Goal: Information Seeking & Learning: Find specific fact

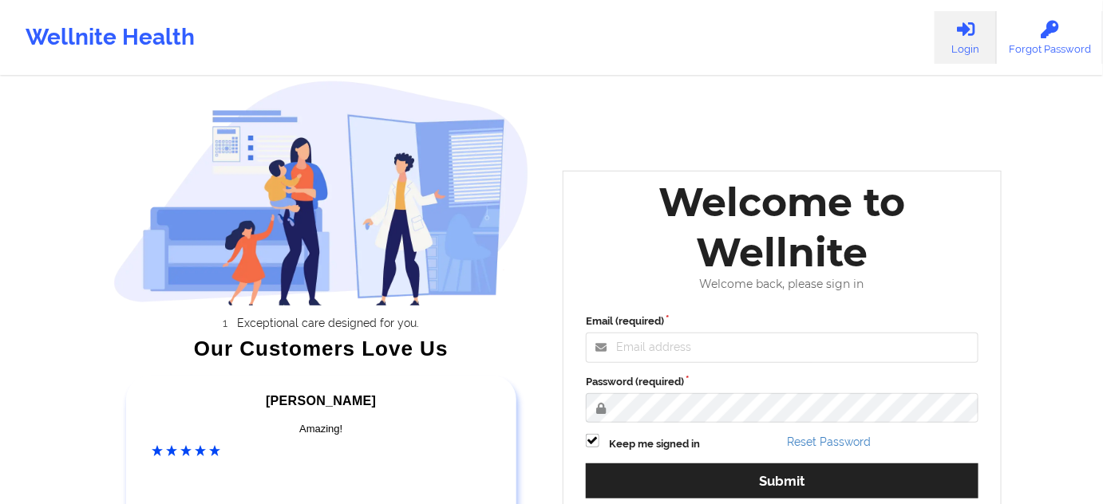
scroll to position [48, 0]
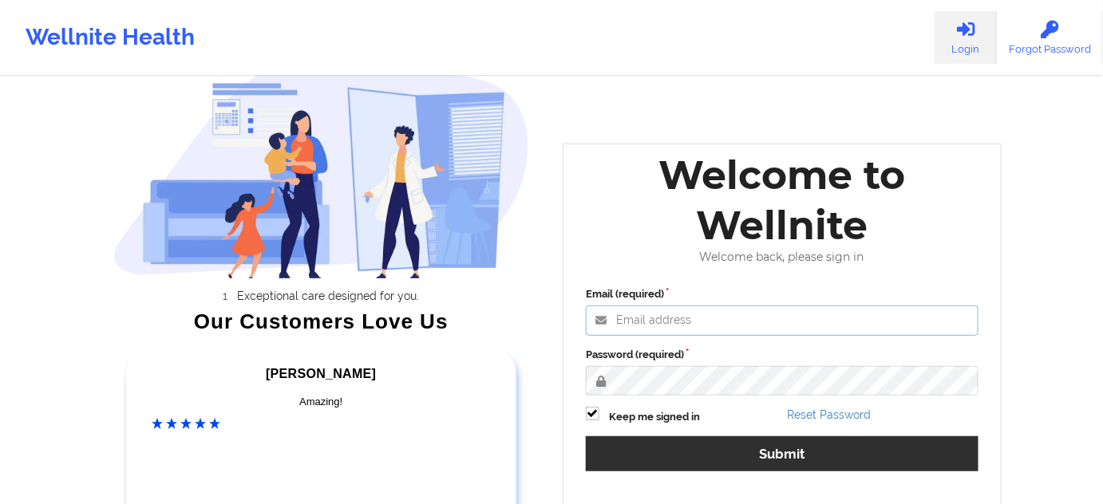
type input "[PERSON_NAME][EMAIL_ADDRESS][PERSON_NAME][DOMAIN_NAME]"
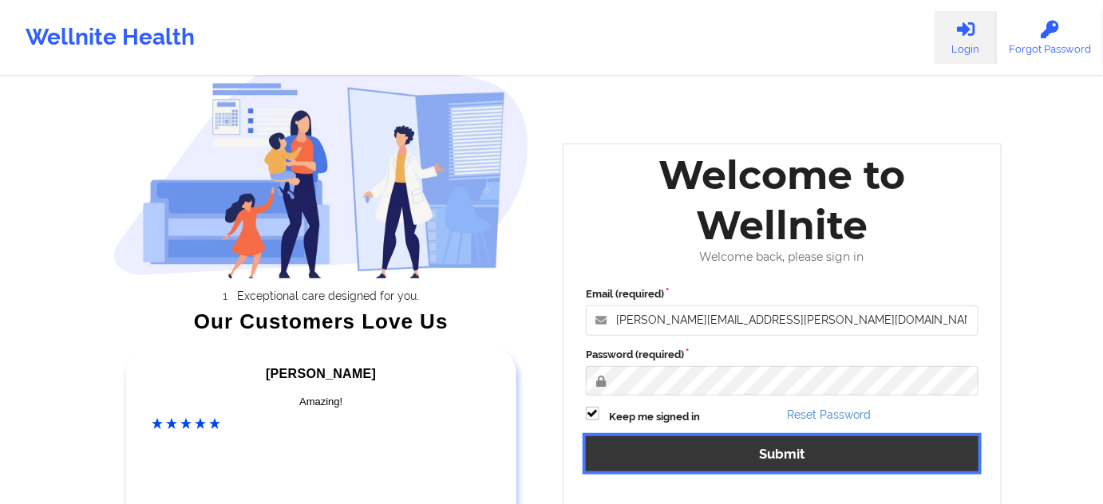
click at [758, 441] on button "Submit" at bounding box center [782, 454] width 393 height 34
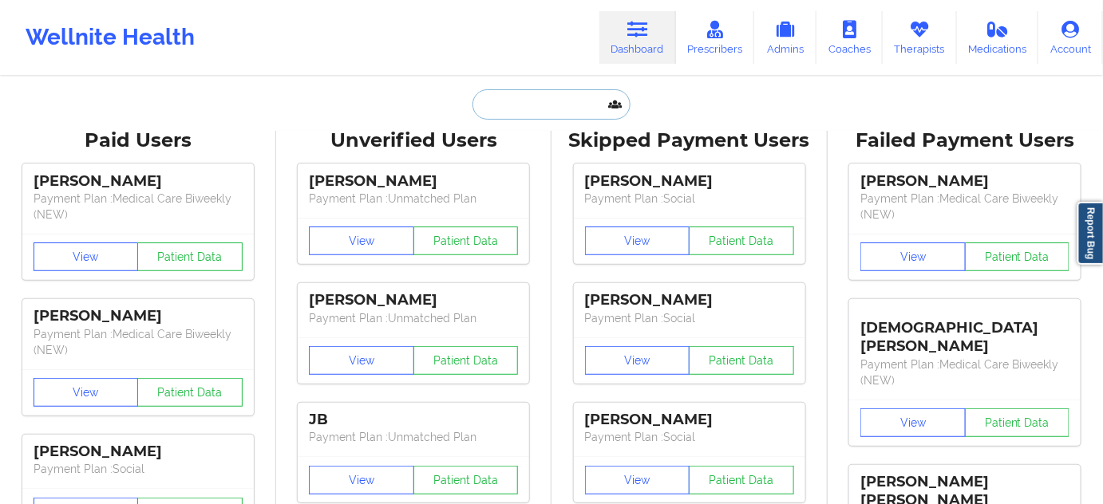
click at [589, 101] on input "text" at bounding box center [551, 104] width 158 height 30
paste input "[EMAIL_ADDRESS][DOMAIN_NAME]"
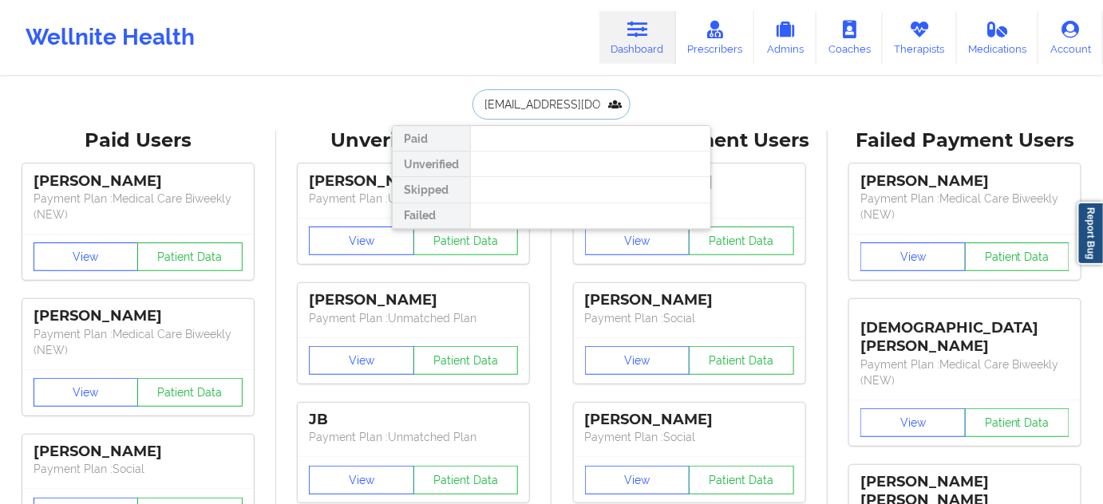
scroll to position [0, 49]
type input "[EMAIL_ADDRESS][DOMAIN_NAME]"
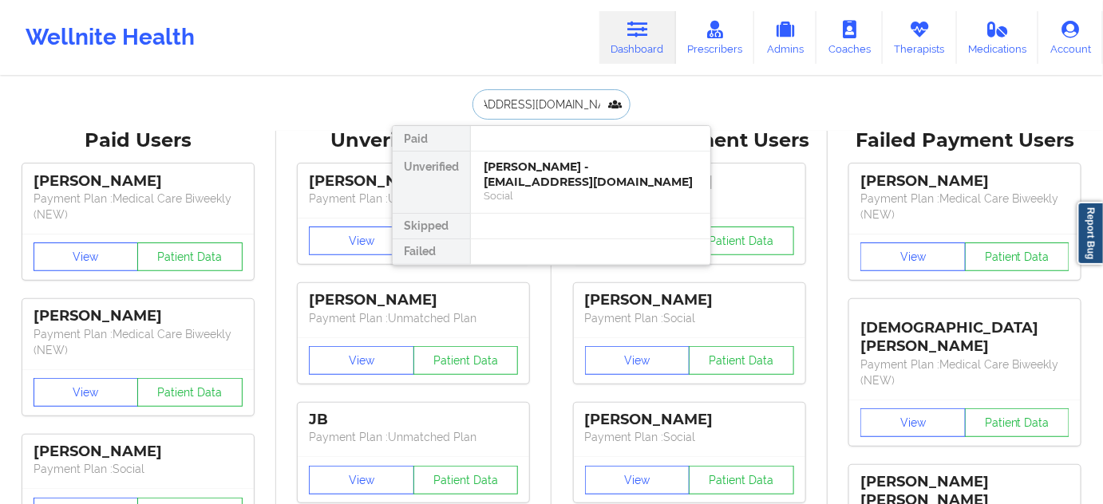
click at [539, 160] on div "[PERSON_NAME] - [EMAIL_ADDRESS][DOMAIN_NAME]" at bounding box center [591, 175] width 214 height 30
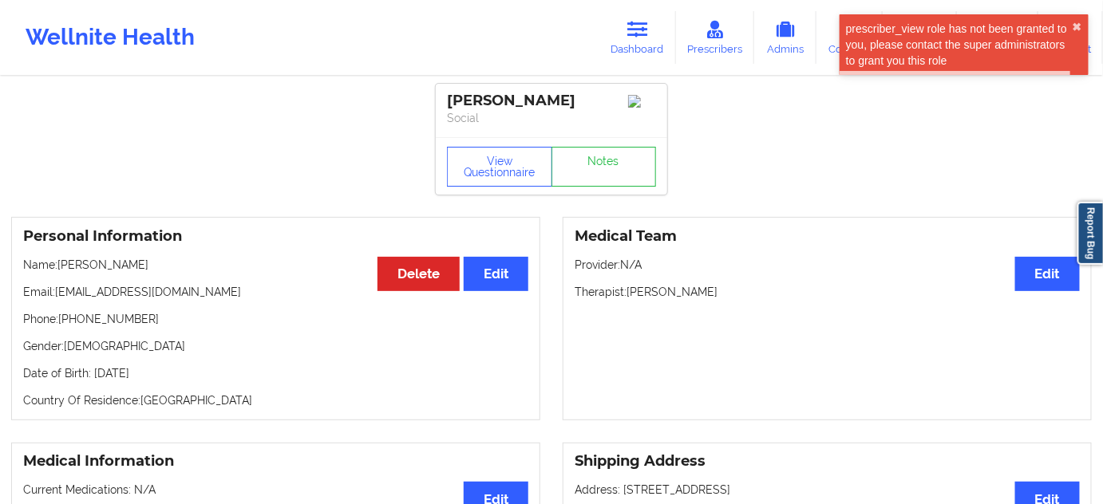
click at [559, 101] on div "[PERSON_NAME]" at bounding box center [551, 101] width 209 height 18
copy div "[PERSON_NAME]"
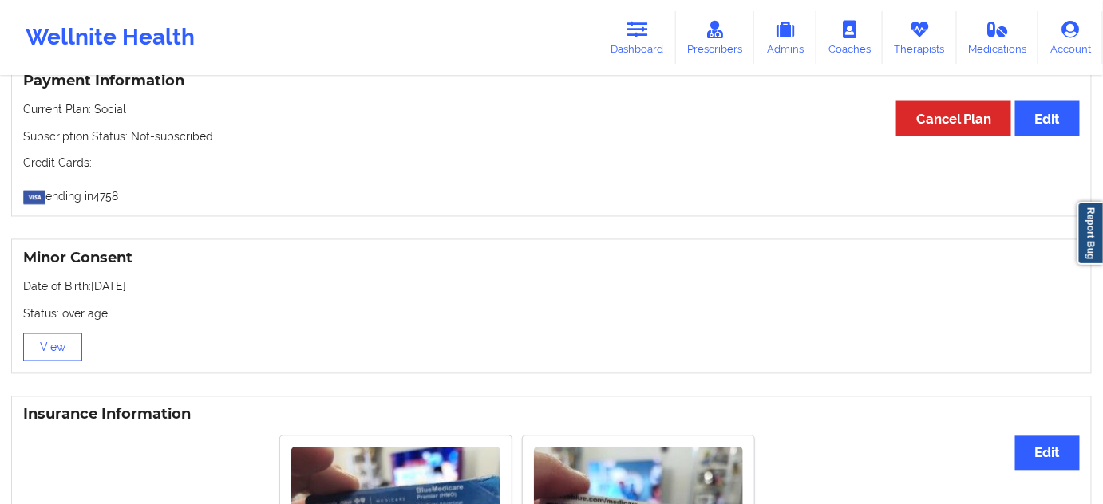
scroll to position [1208, 0]
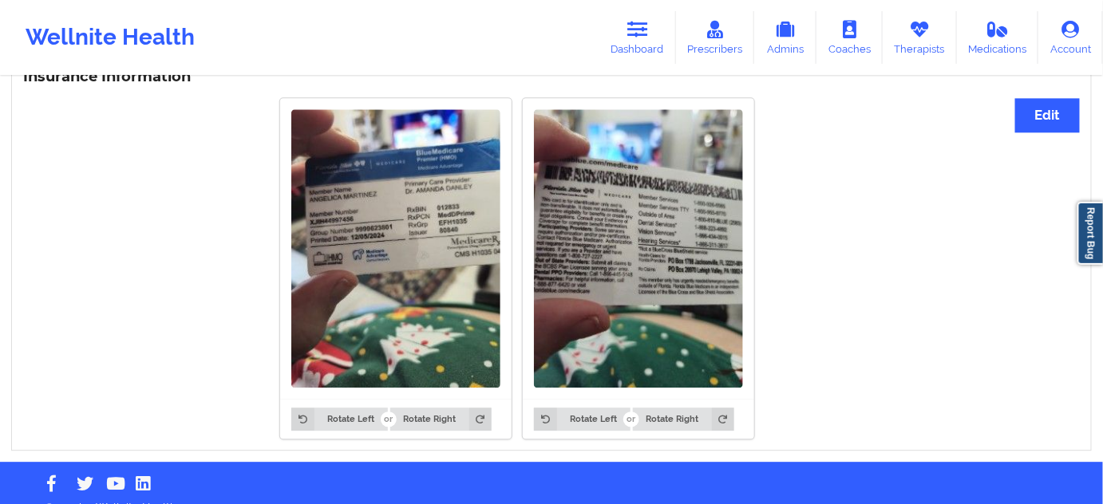
click at [227, 251] on div "Rotate Left Rotate Right Rotate Left Rotate Right" at bounding box center [517, 268] width 988 height 361
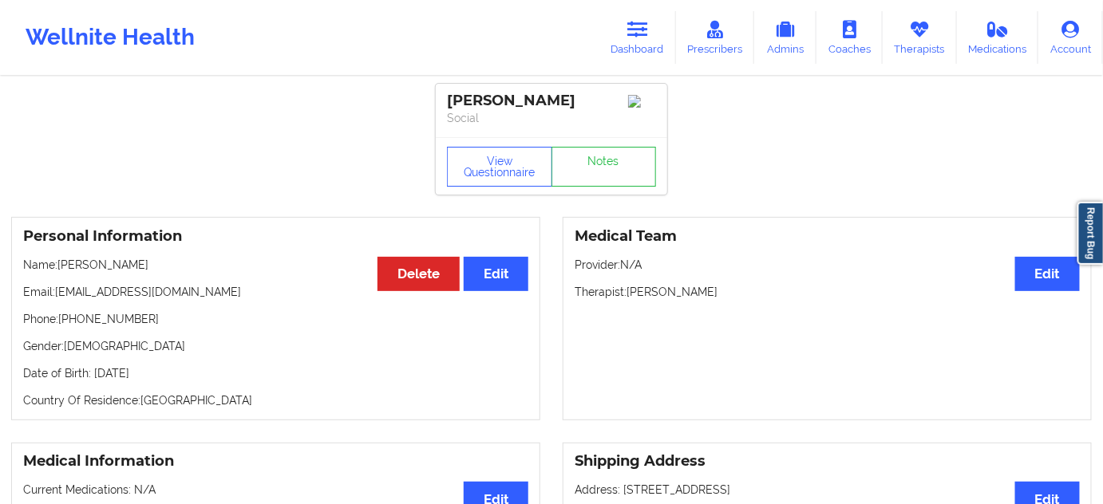
scroll to position [0, 0]
drag, startPoint x: 608, startPoint y: 111, endPoint x: 587, endPoint y: 112, distance: 20.8
click at [595, 111] on p "Social" at bounding box center [551, 118] width 209 height 16
drag, startPoint x: 587, startPoint y: 112, endPoint x: 444, endPoint y: 100, distance: 144.1
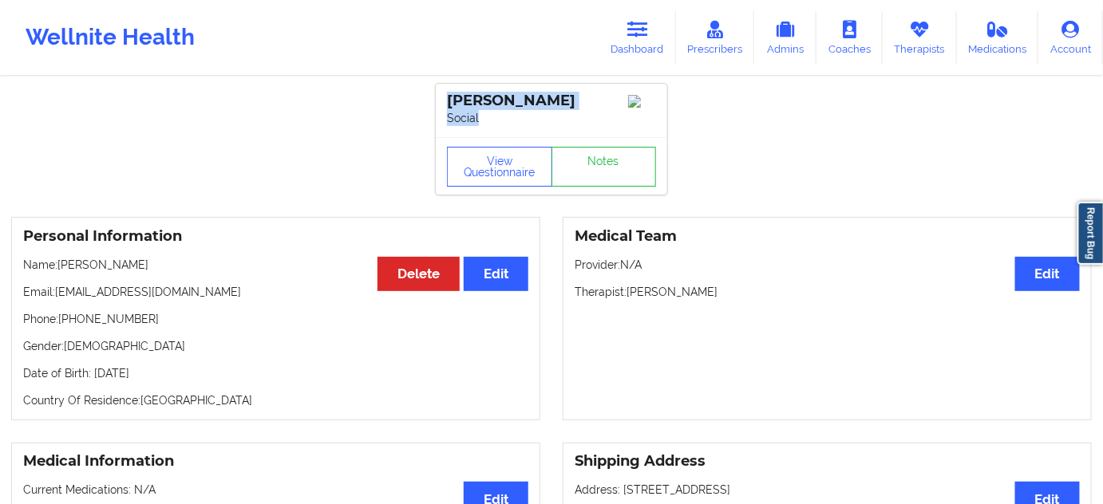
click at [444, 100] on div "[PERSON_NAME] Social" at bounding box center [551, 110] width 231 height 53
click at [529, 128] on div "[PERSON_NAME] Social" at bounding box center [551, 110] width 231 height 53
click at [59, 292] on p "Email: [EMAIL_ADDRESS][DOMAIN_NAME]" at bounding box center [275, 292] width 505 height 16
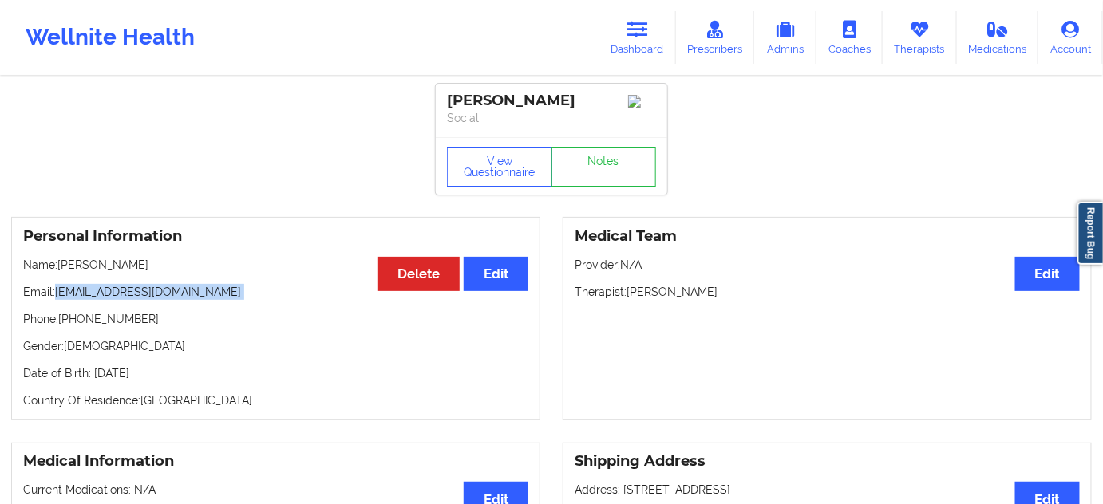
drag, startPoint x: 59, startPoint y: 292, endPoint x: 231, endPoint y: 301, distance: 172.6
click at [231, 300] on p "Email: [EMAIL_ADDRESS][DOMAIN_NAME]" at bounding box center [275, 292] width 505 height 16
copy p "[EMAIL_ADDRESS][DOMAIN_NAME]"
click at [486, 100] on div "[PERSON_NAME]" at bounding box center [551, 101] width 209 height 18
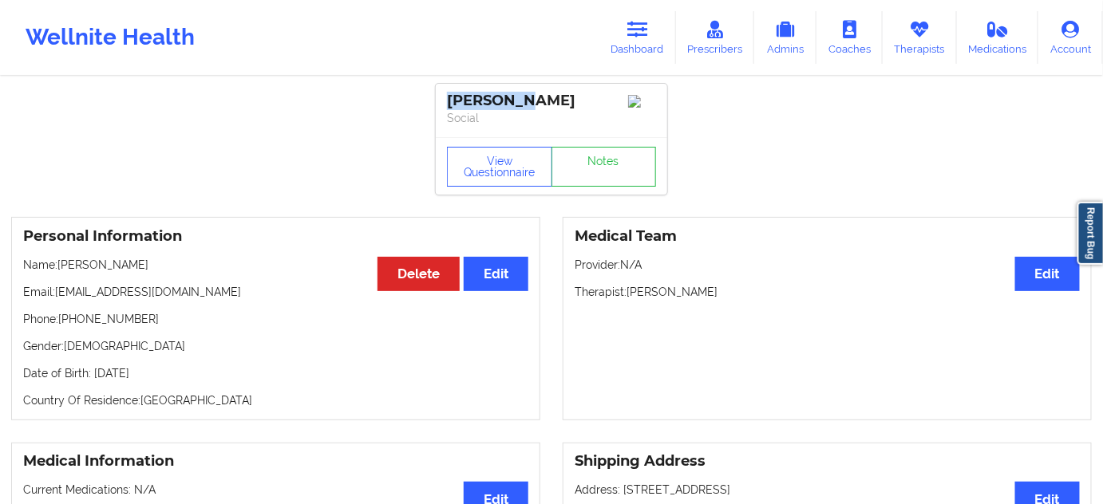
click at [486, 100] on div "[PERSON_NAME]" at bounding box center [551, 101] width 209 height 18
copy div "[PERSON_NAME]"
click at [523, 144] on div "View Questionnaire Notes" at bounding box center [551, 165] width 231 height 57
click at [500, 98] on div "[PERSON_NAME]" at bounding box center [551, 101] width 209 height 18
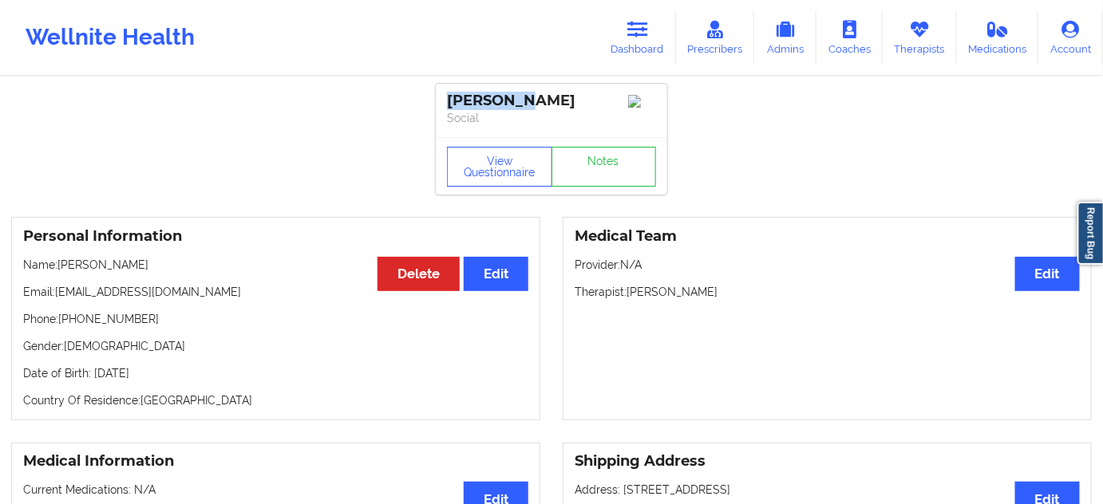
click at [500, 98] on div "[PERSON_NAME]" at bounding box center [551, 101] width 209 height 18
copy div "[PERSON_NAME]"
click at [508, 137] on div "[PERSON_NAME] Social" at bounding box center [551, 110] width 231 height 53
click at [499, 95] on div "[PERSON_NAME]" at bounding box center [551, 101] width 209 height 18
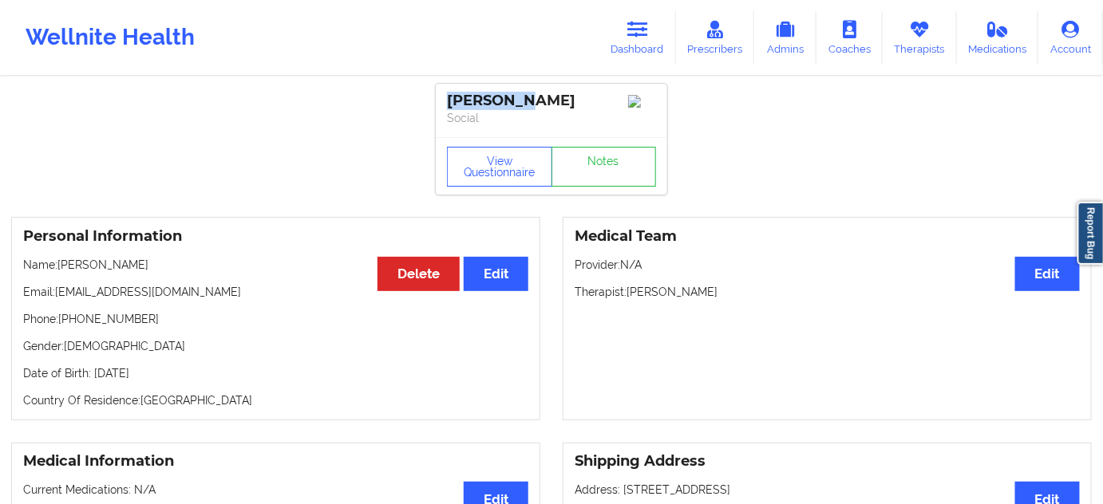
click at [499, 95] on div "[PERSON_NAME]" at bounding box center [551, 101] width 209 height 18
copy div "[PERSON_NAME]"
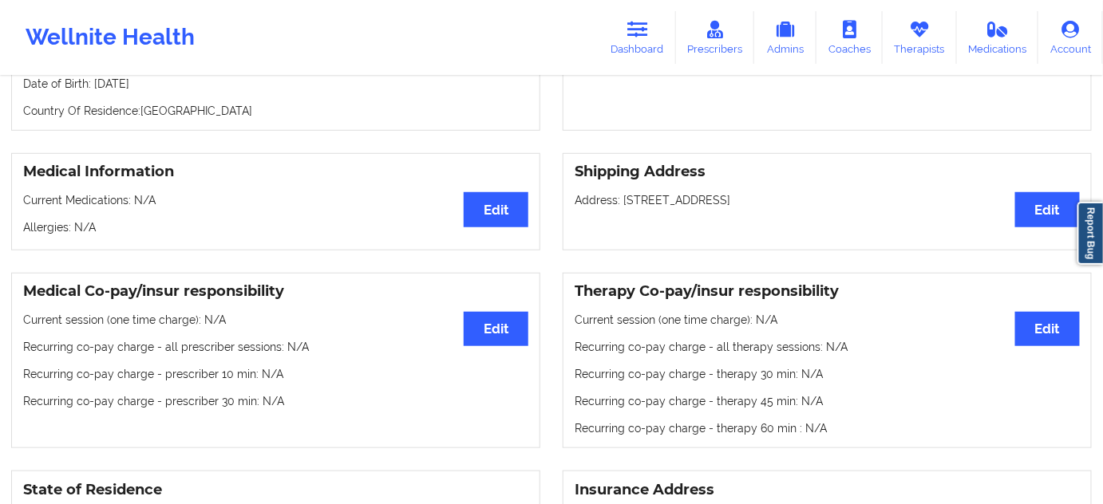
scroll to position [242, 0]
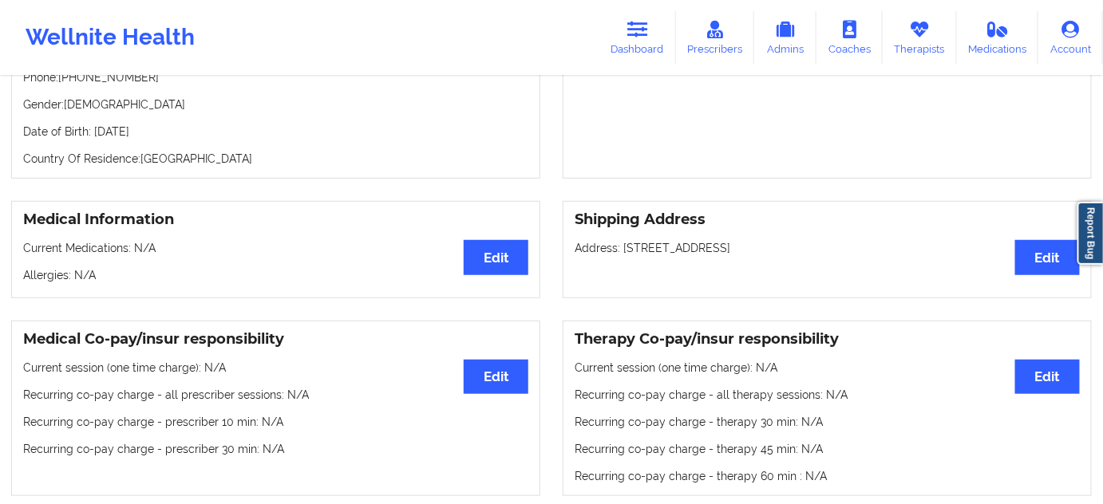
click at [633, 23] on icon at bounding box center [637, 30] width 21 height 18
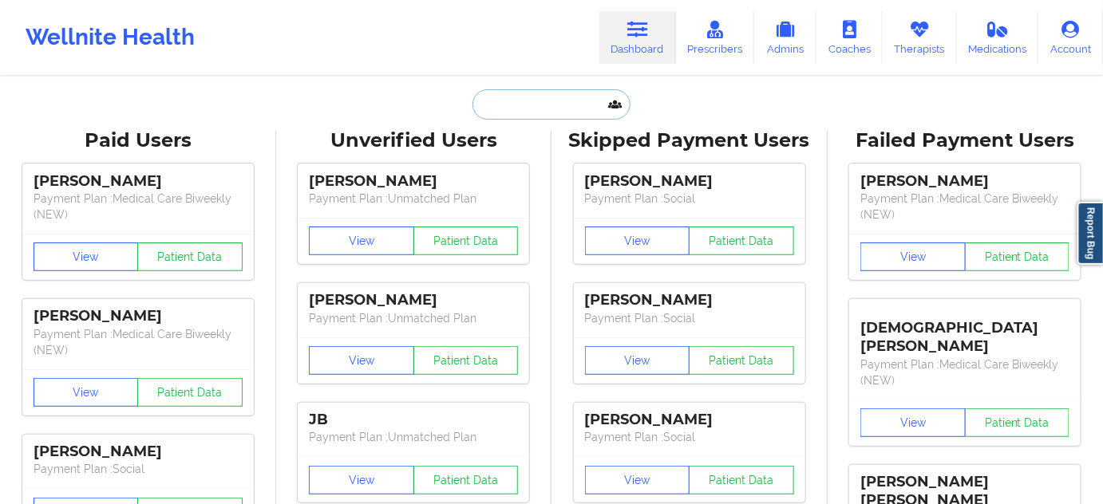
click at [536, 109] on input "text" at bounding box center [551, 104] width 158 height 30
paste input "[PERSON_NAME]"
type input "[PERSON_NAME]"
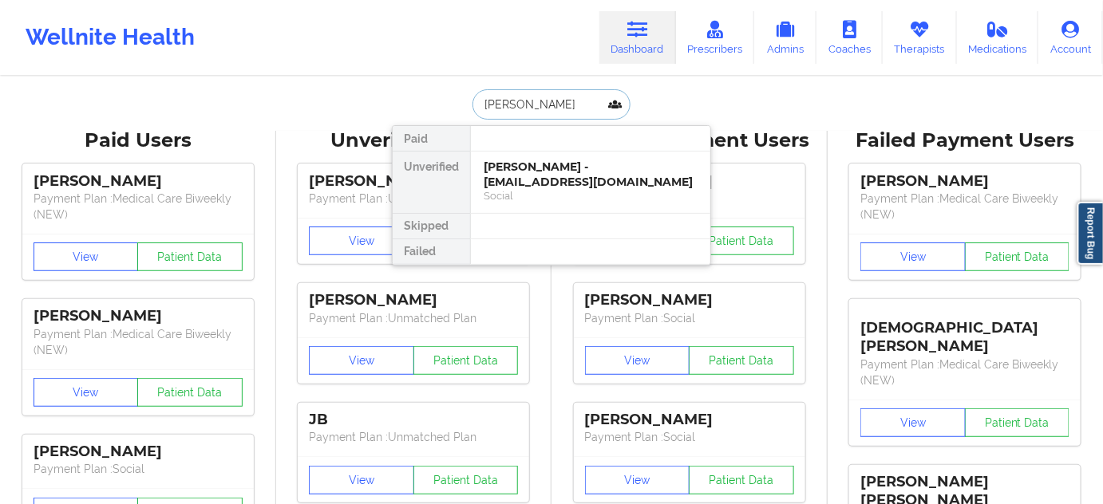
click at [527, 169] on div "[PERSON_NAME] - [EMAIL_ADDRESS][DOMAIN_NAME]" at bounding box center [591, 175] width 214 height 30
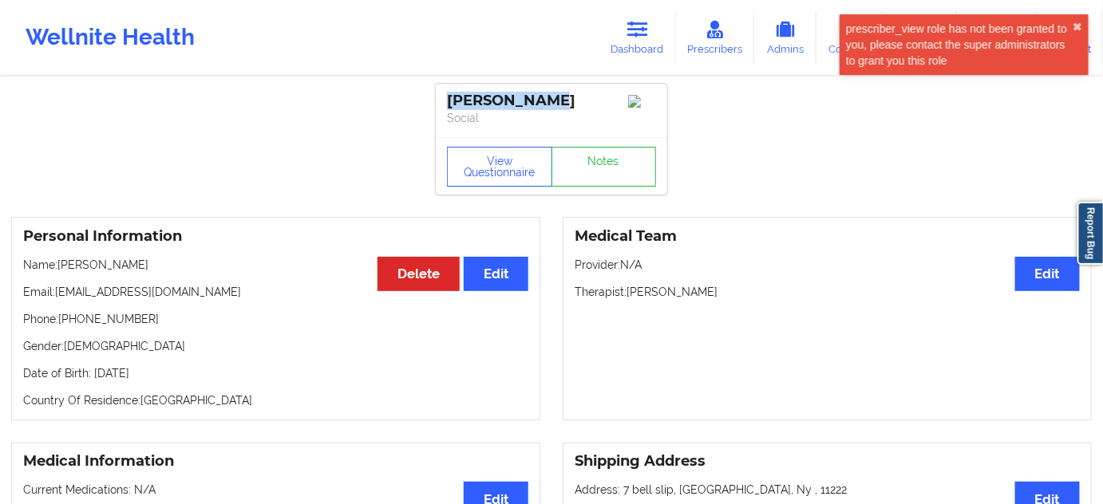
drag, startPoint x: 543, startPoint y: 101, endPoint x: 425, endPoint y: 101, distance: 118.9
copy div "[PERSON_NAME]"
click at [645, 29] on icon at bounding box center [637, 30] width 21 height 18
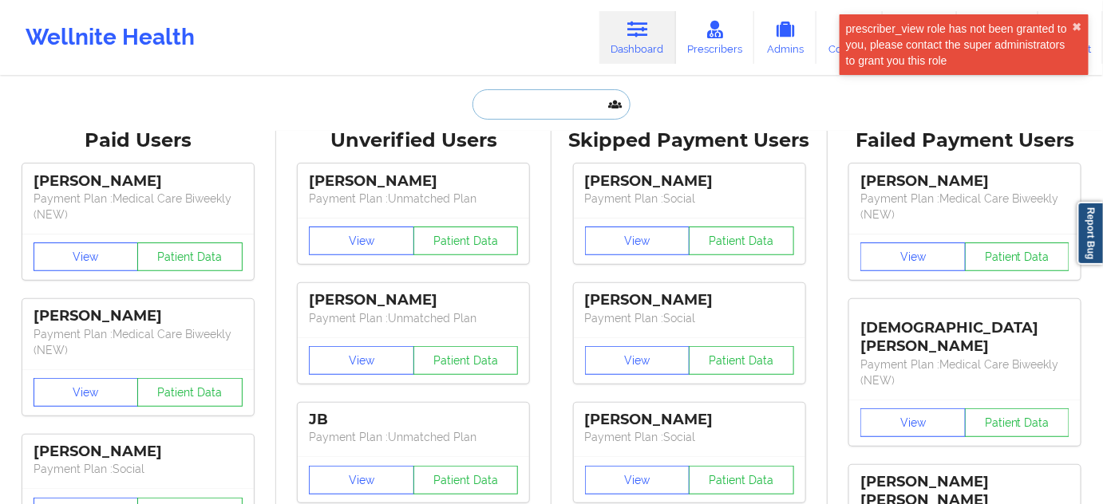
click at [530, 101] on input "text" at bounding box center [551, 104] width 158 height 30
paste input "[EMAIL_ADDRESS][DOMAIN_NAME]"
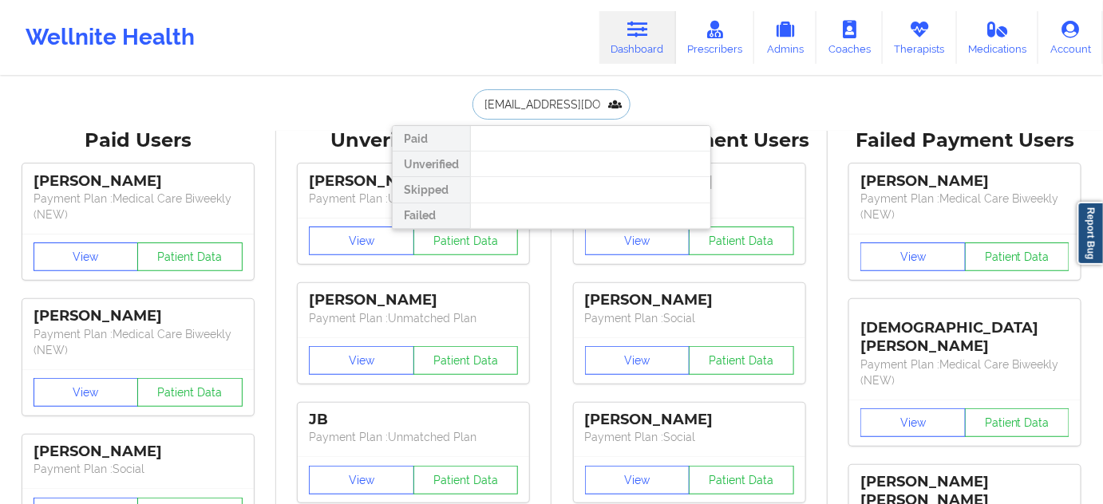
paste input "[PERSON_NAME]"
type input "[PERSON_NAME]"
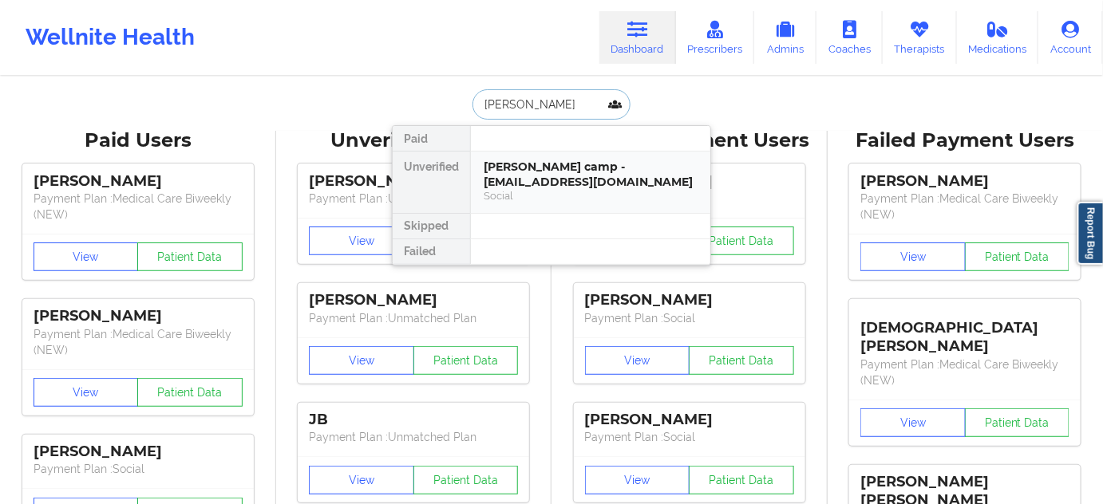
click at [536, 163] on div "[PERSON_NAME] camp - [EMAIL_ADDRESS][DOMAIN_NAME]" at bounding box center [591, 175] width 214 height 30
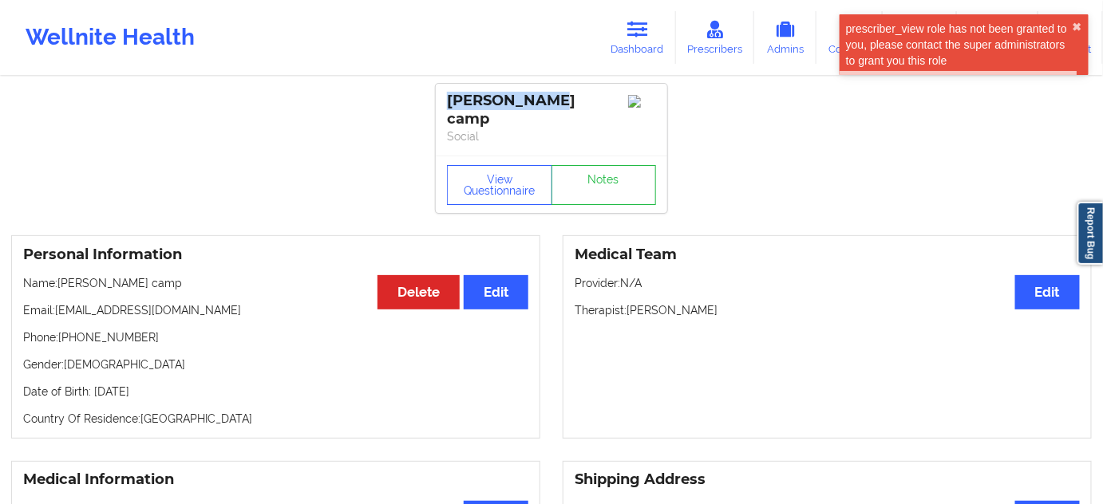
drag, startPoint x: 555, startPoint y: 100, endPoint x: 440, endPoint y: 103, distance: 115.0
click at [440, 103] on div "[PERSON_NAME] camp Social" at bounding box center [551, 120] width 231 height 72
copy div "[PERSON_NAME] camp"
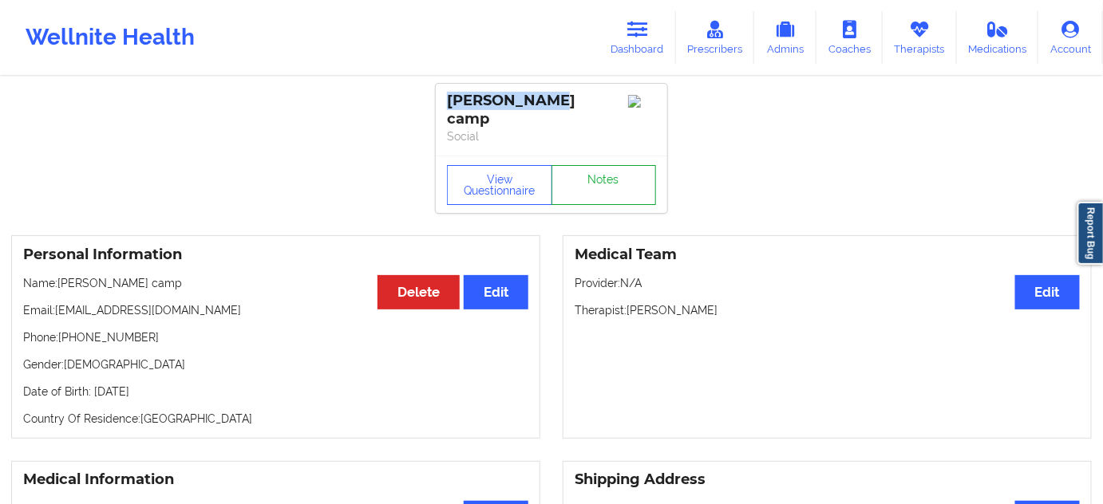
click at [621, 173] on link "Notes" at bounding box center [603, 185] width 105 height 40
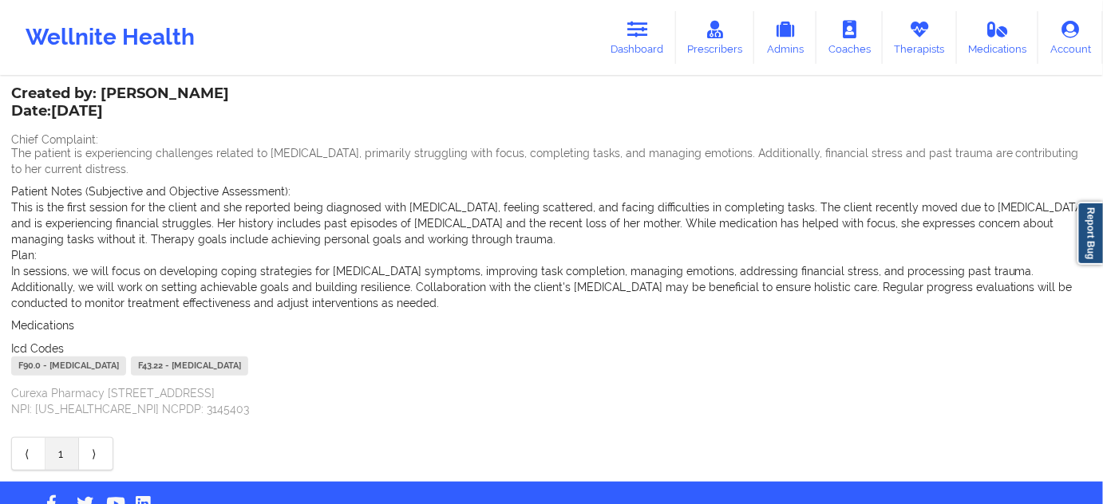
scroll to position [97, 0]
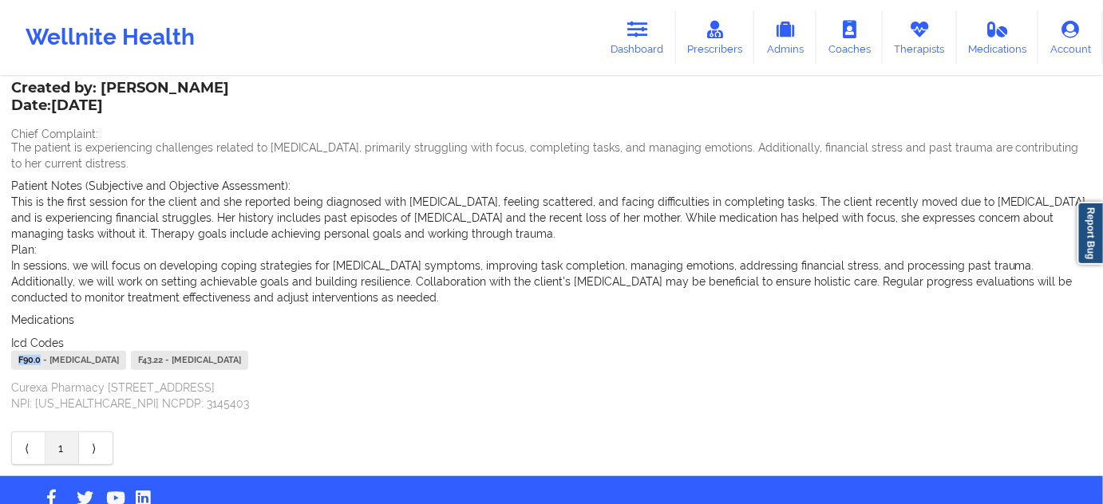
drag, startPoint x: 41, startPoint y: 360, endPoint x: 0, endPoint y: 363, distance: 41.6
click at [0, 363] on div "Name: [PERSON_NAME] camp Add notes Migrate notes Created by: [PERSON_NAME] Date…" at bounding box center [551, 229] width 1103 height 495
copy div "F90.0"
drag, startPoint x: 378, startPoint y: 357, endPoint x: 353, endPoint y: 357, distance: 25.5
click at [248, 357] on div "F43.22 - [MEDICAL_DATA]" at bounding box center [189, 360] width 117 height 19
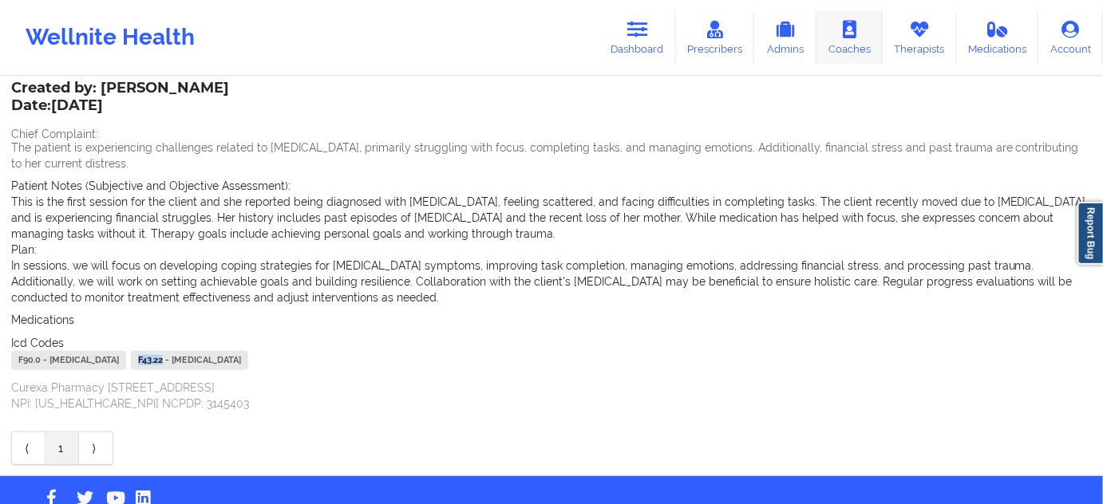
copy div "F43.22"
click at [660, 47] on link "Dashboard" at bounding box center [637, 37] width 77 height 53
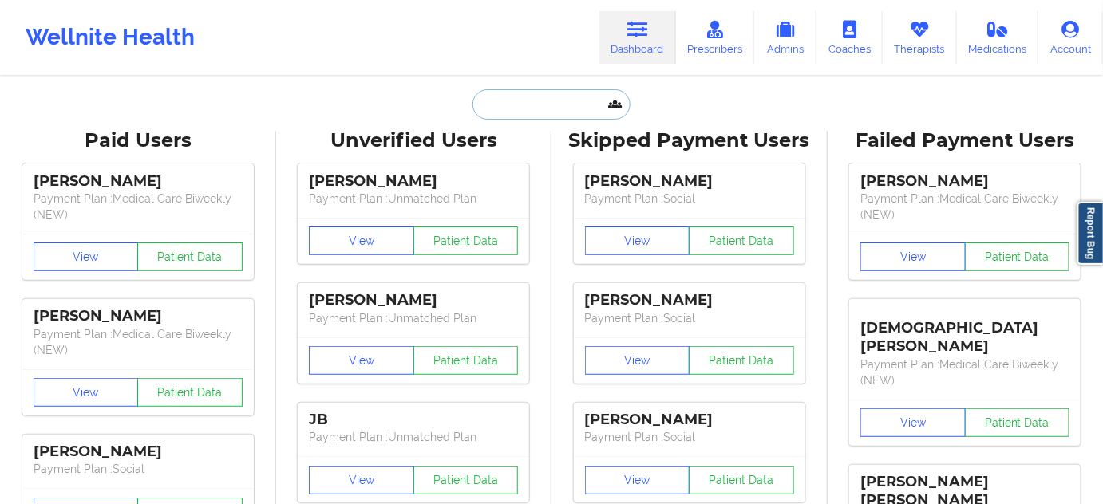
click at [574, 101] on input "text" at bounding box center [551, 104] width 158 height 30
paste input "[EMAIL_ADDRESS][DOMAIN_NAME]"
type input "[EMAIL_ADDRESS][DOMAIN_NAME]"
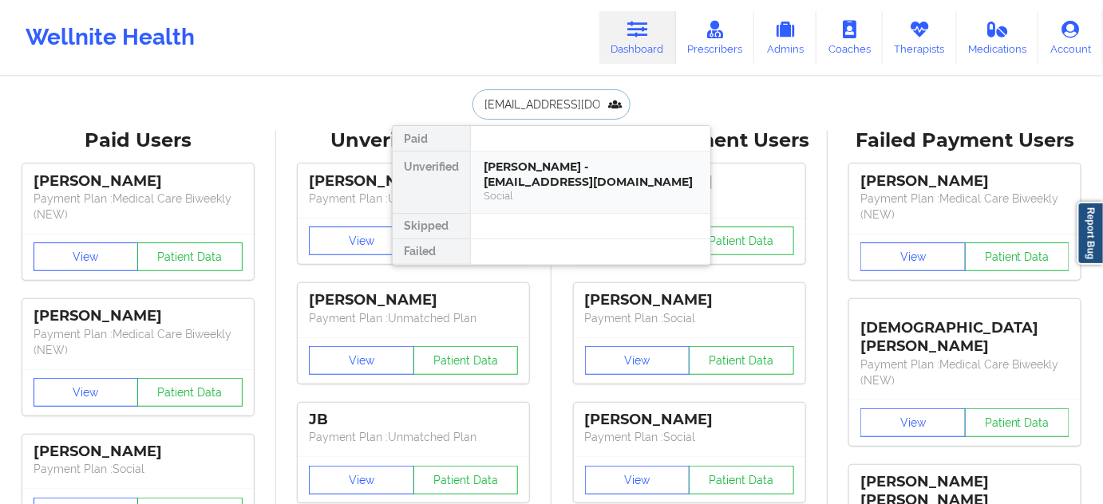
click at [536, 167] on div "[PERSON_NAME] - [EMAIL_ADDRESS][DOMAIN_NAME]" at bounding box center [591, 175] width 214 height 30
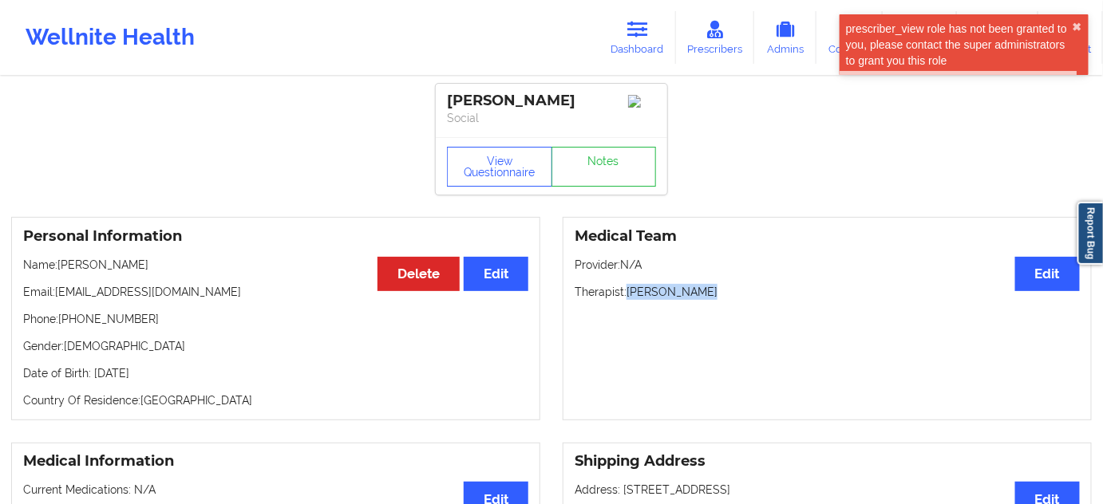
drag, startPoint x: 627, startPoint y: 297, endPoint x: 732, endPoint y: 302, distance: 104.6
click at [730, 298] on p "Therapist: [PERSON_NAME]" at bounding box center [827, 292] width 505 height 16
copy p "[PERSON_NAME]"
drag, startPoint x: 555, startPoint y: 93, endPoint x: 342, endPoint y: 54, distance: 217.4
click at [437, 84] on div "[PERSON_NAME] Social" at bounding box center [551, 110] width 231 height 53
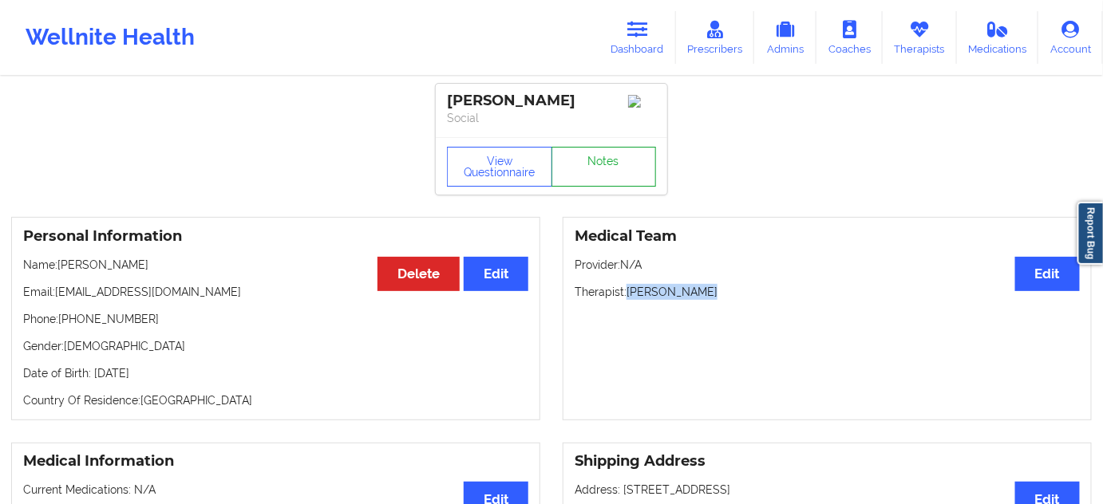
click at [622, 187] on link "Notes" at bounding box center [603, 167] width 105 height 40
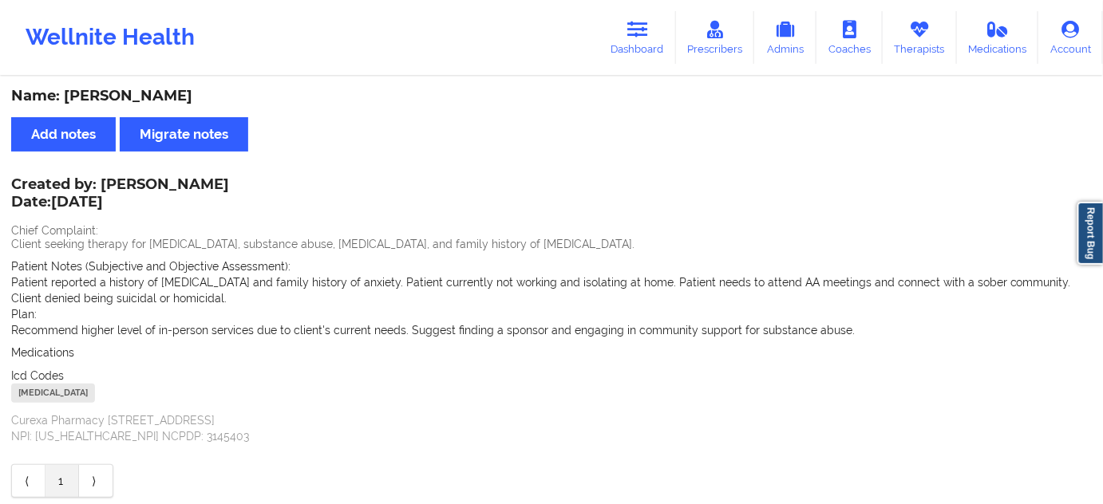
click at [38, 389] on div "[MEDICAL_DATA]" at bounding box center [53, 393] width 84 height 19
click at [640, 45] on link "Dashboard" at bounding box center [637, 37] width 77 height 53
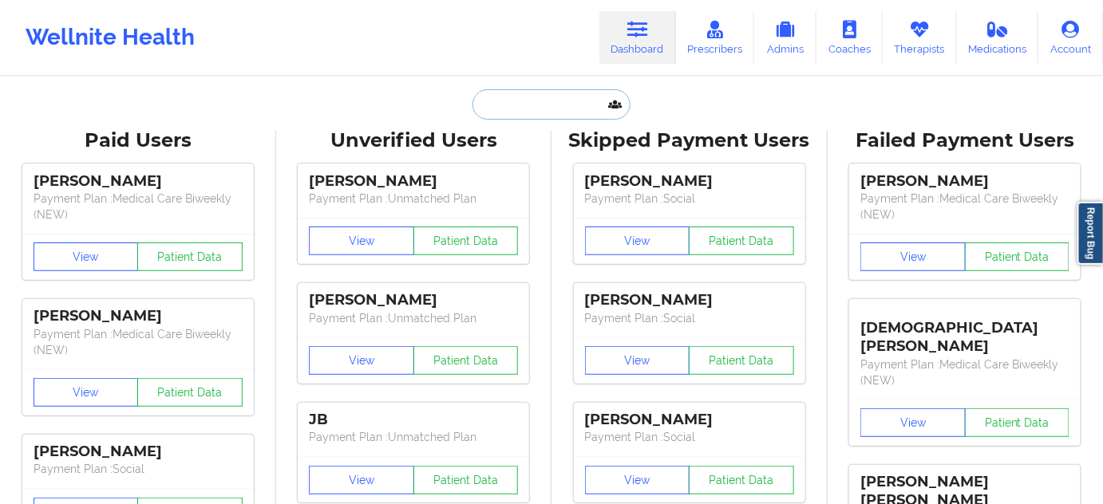
click at [573, 104] on input "text" at bounding box center [551, 104] width 158 height 30
paste input "[EMAIL_ADDRESS][DOMAIN_NAME]"
type input "[EMAIL_ADDRESS][DOMAIN_NAME]"
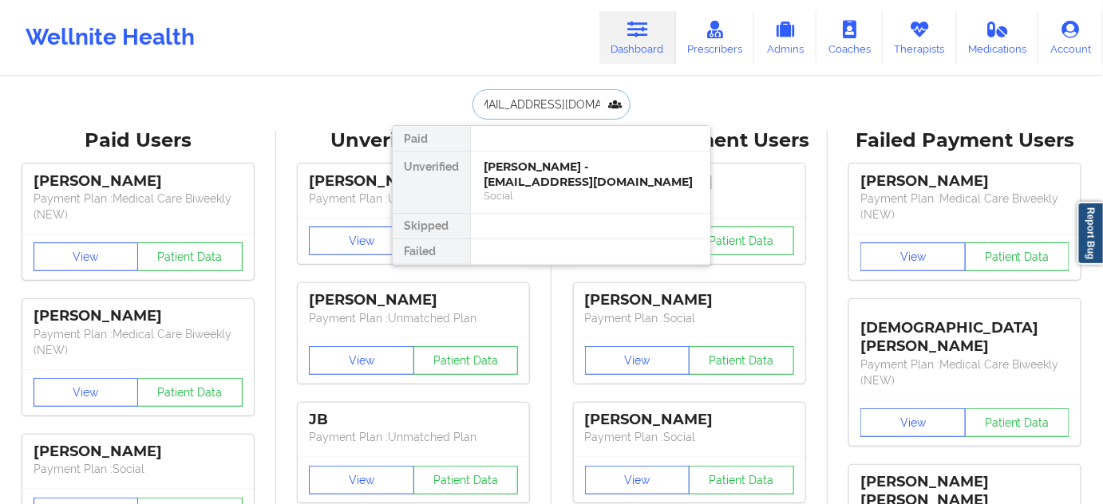
click at [534, 189] on div "Social" at bounding box center [591, 196] width 214 height 14
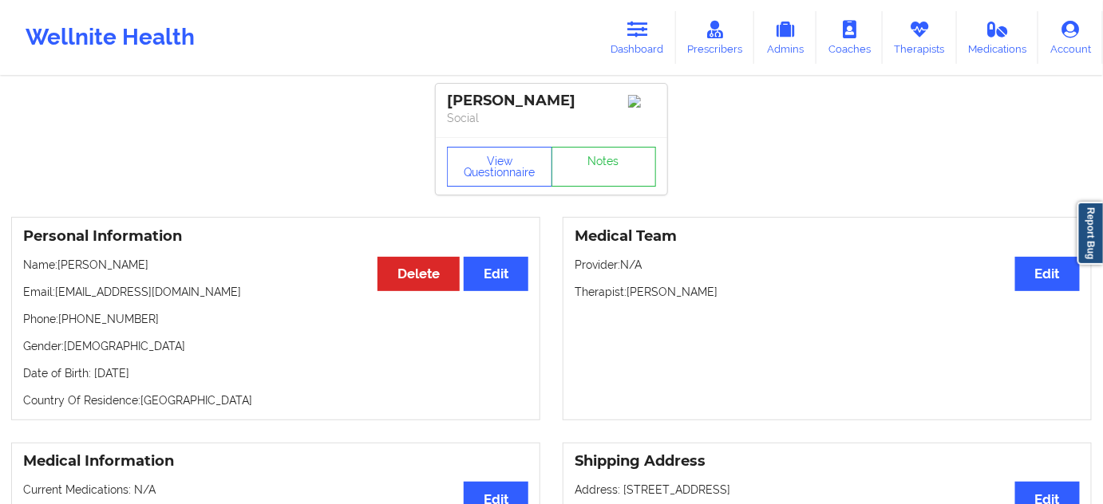
drag, startPoint x: 630, startPoint y: 298, endPoint x: 750, endPoint y: 289, distance: 120.1
click at [749, 289] on p "Therapist: [PERSON_NAME]" at bounding box center [827, 292] width 505 height 16
drag, startPoint x: 523, startPoint y: 105, endPoint x: 446, endPoint y: 106, distance: 77.4
click at [446, 106] on div "[PERSON_NAME] Social" at bounding box center [551, 110] width 231 height 53
click at [698, 300] on p "Therapist: [PERSON_NAME]" at bounding box center [827, 292] width 505 height 16
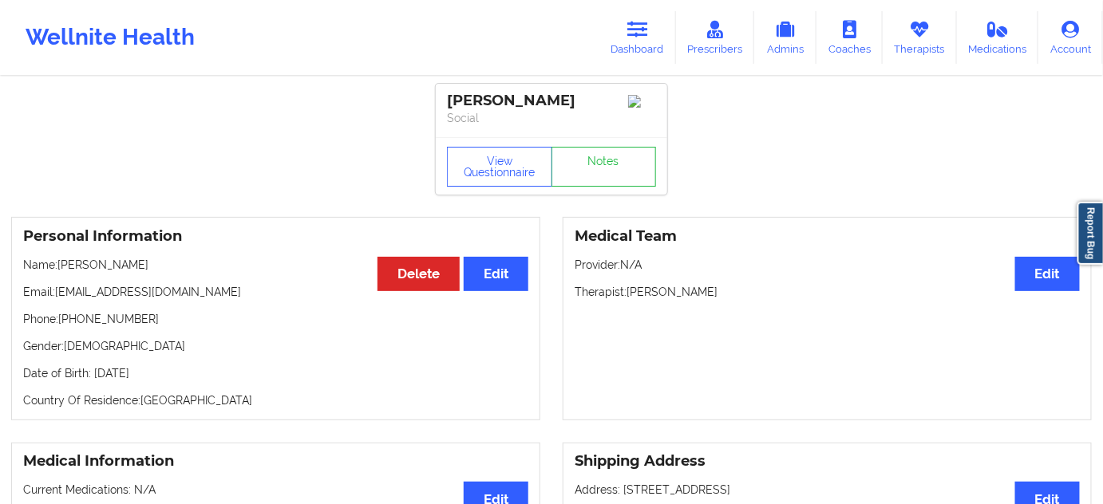
click at [698, 300] on p "Therapist: [PERSON_NAME]" at bounding box center [827, 292] width 505 height 16
click at [634, 187] on link "Notes" at bounding box center [603, 167] width 105 height 40
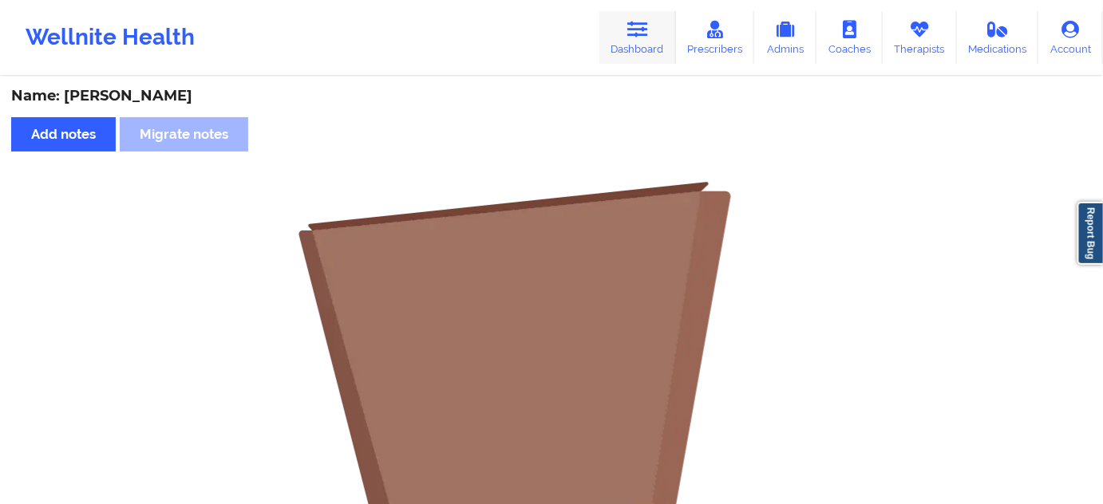
click at [630, 39] on link "Dashboard" at bounding box center [637, 37] width 77 height 53
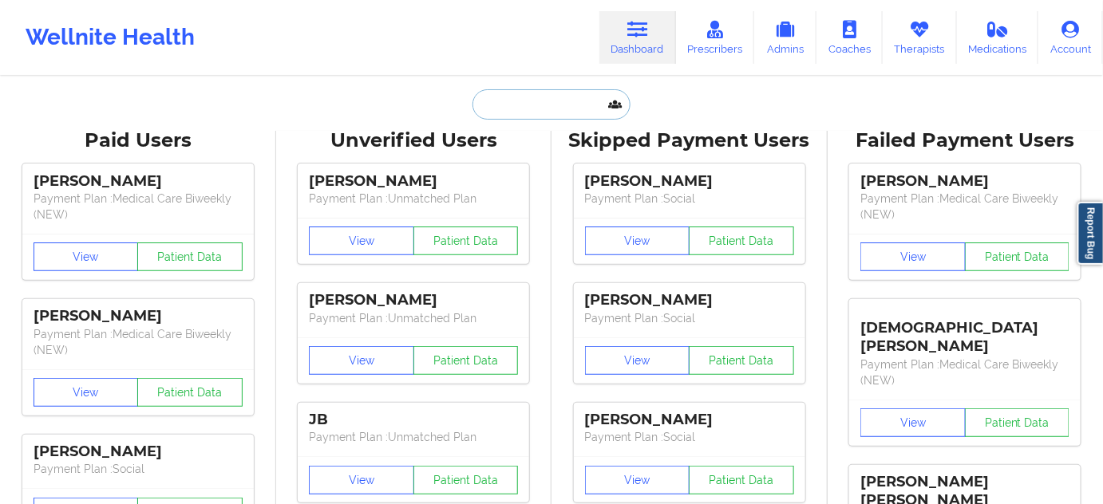
click at [522, 110] on input "text" at bounding box center [551, 104] width 158 height 30
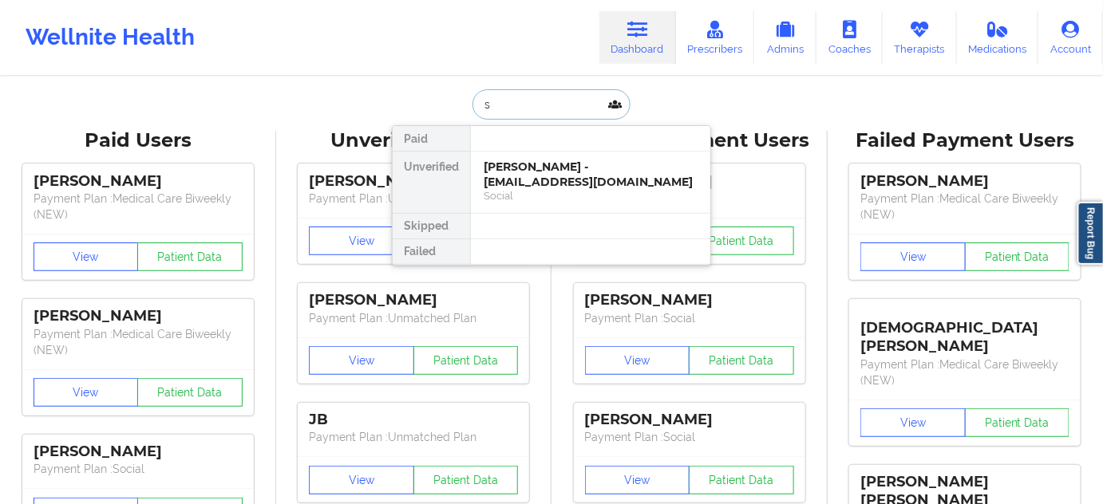
type input "sw"
click at [536, 164] on div "[PERSON_NAME] - [EMAIL_ADDRESS][DOMAIN_NAME]" at bounding box center [591, 175] width 214 height 30
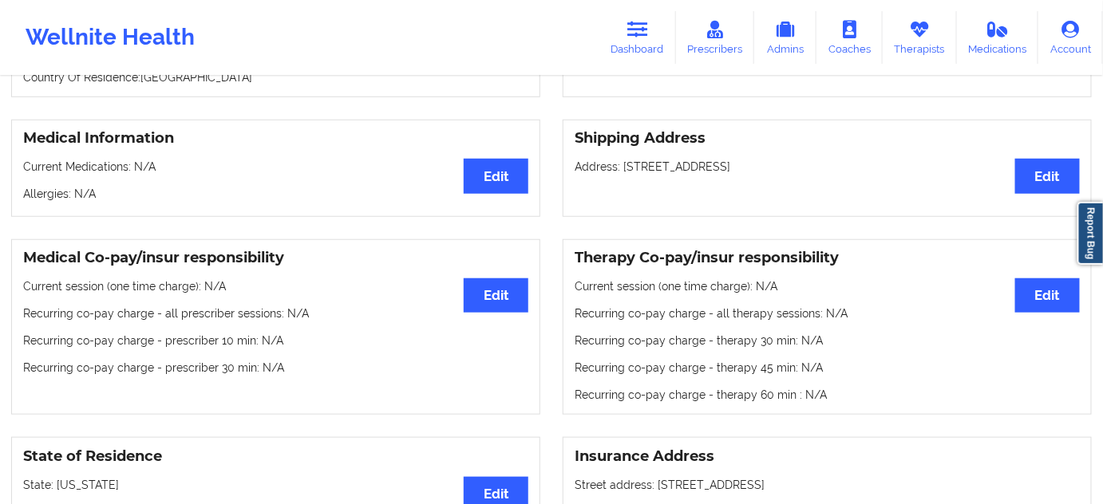
scroll to position [338, 0]
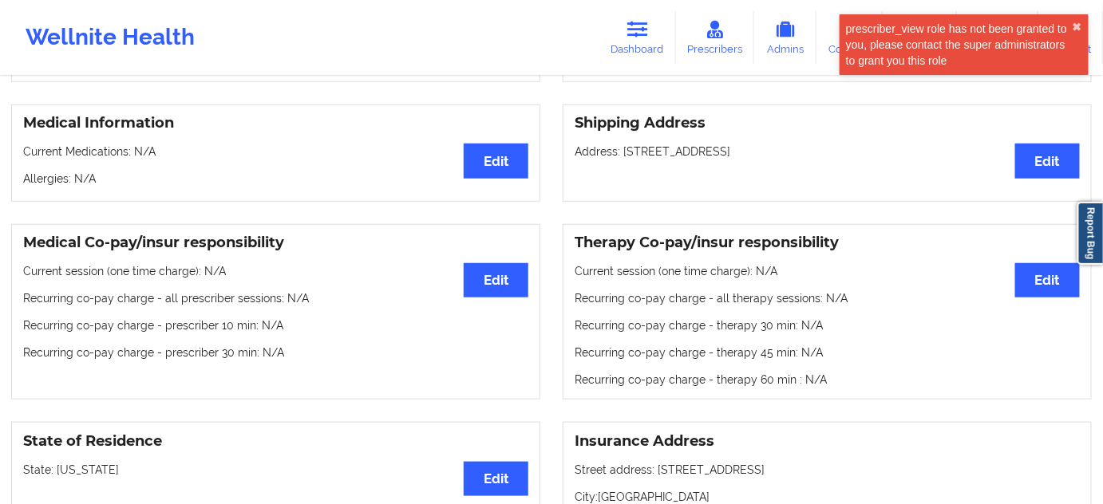
click at [641, 40] on link "Dashboard" at bounding box center [637, 37] width 77 height 53
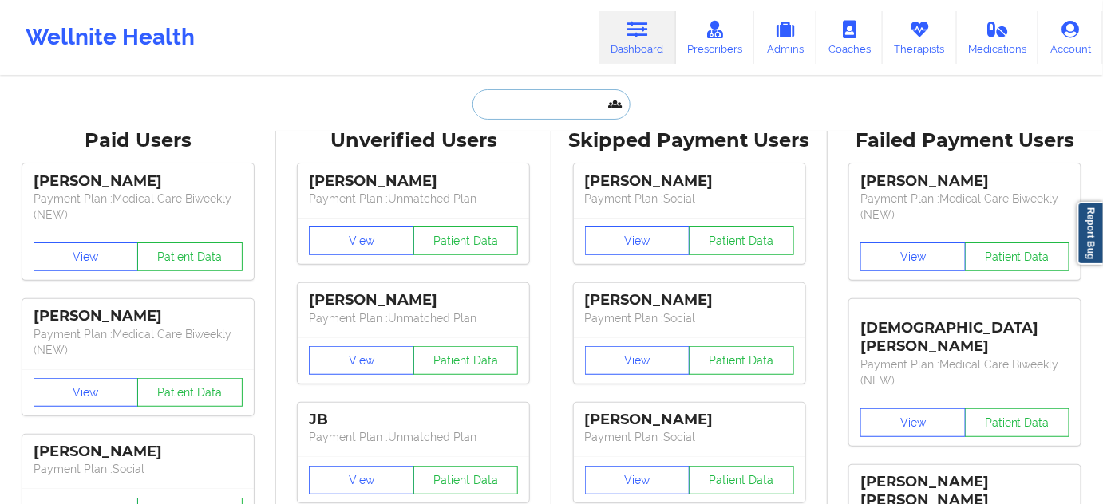
click at [563, 104] on input "text" at bounding box center [551, 104] width 158 height 30
paste input "[EMAIL_ADDRESS][DOMAIN_NAME]"
type input "[EMAIL_ADDRESS][DOMAIN_NAME]"
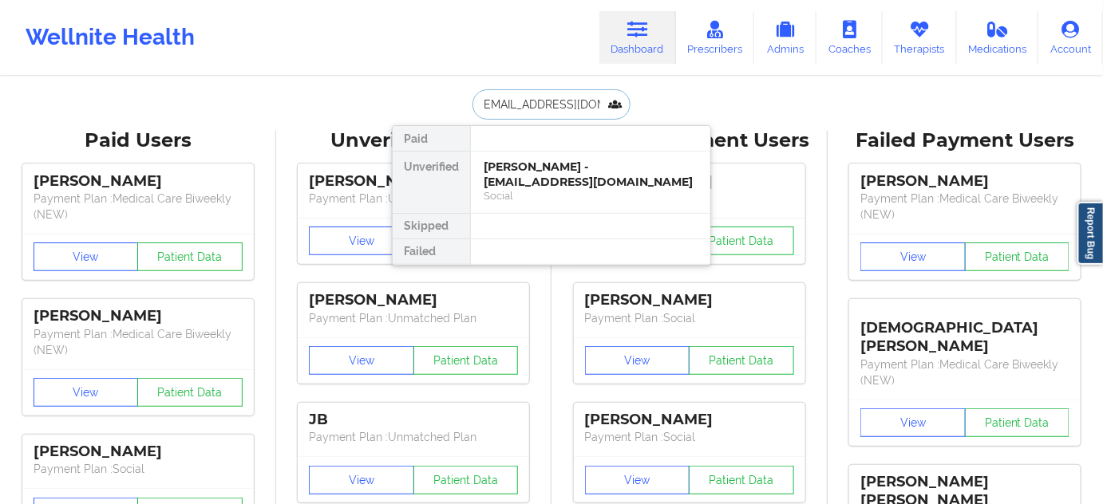
click at [527, 161] on div "[PERSON_NAME] - [EMAIL_ADDRESS][DOMAIN_NAME]" at bounding box center [591, 175] width 214 height 30
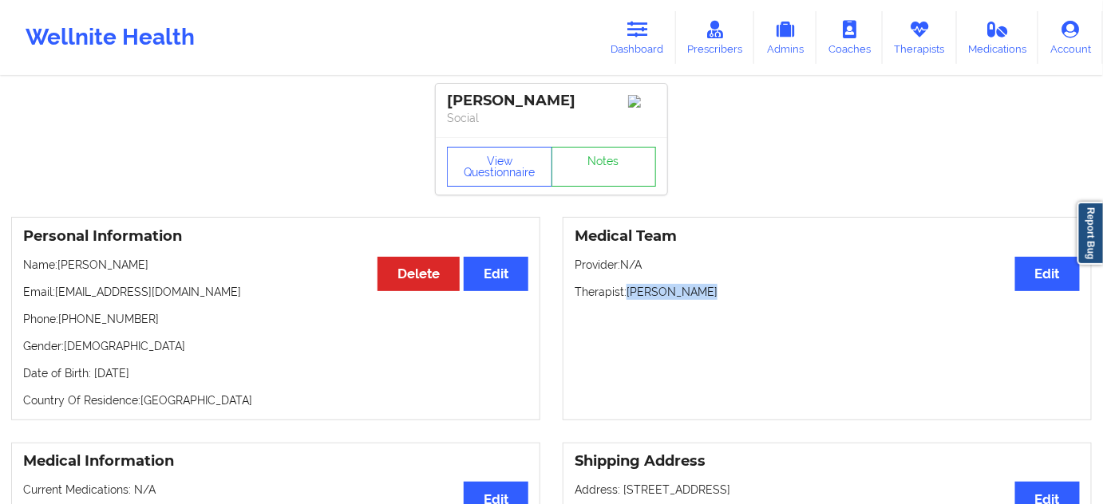
drag, startPoint x: 631, startPoint y: 296, endPoint x: 725, endPoint y: 292, distance: 94.2
click at [725, 292] on p "Therapist: [PERSON_NAME]" at bounding box center [827, 292] width 505 height 16
drag, startPoint x: 572, startPoint y: 100, endPoint x: 427, endPoint y: 98, distance: 145.2
click at [623, 171] on link "Notes" at bounding box center [603, 167] width 105 height 40
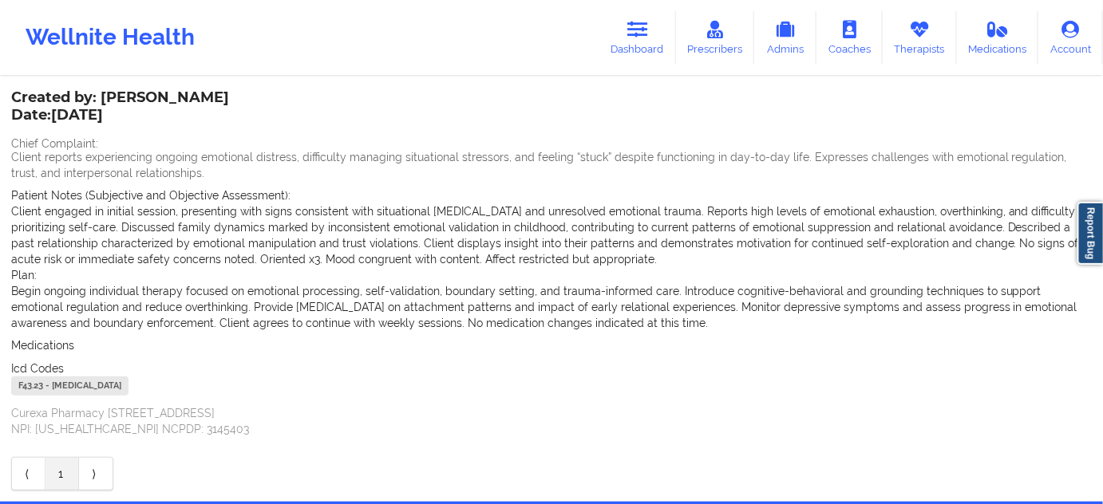
scroll to position [97, 0]
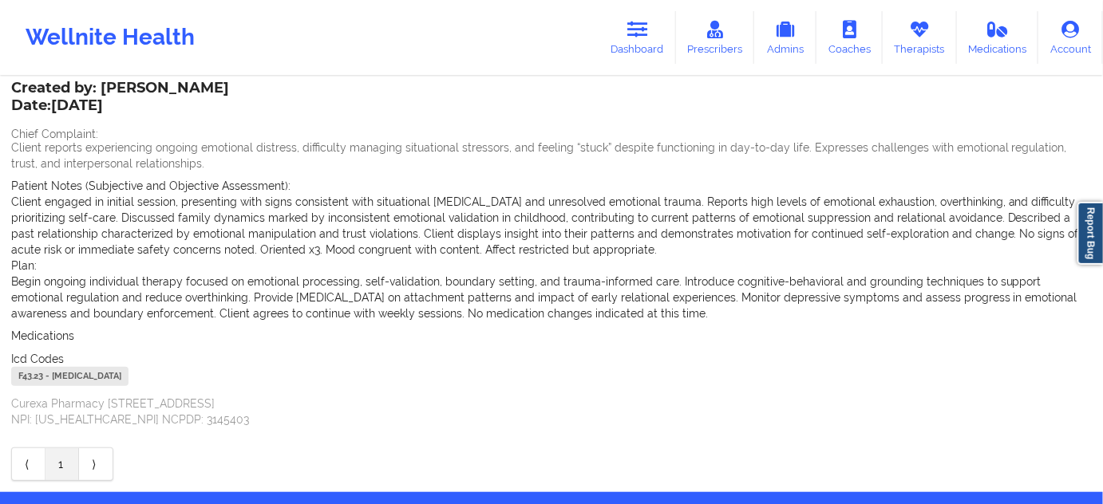
click at [39, 381] on div "F43.23 - [MEDICAL_DATA]" at bounding box center [69, 376] width 117 height 19
click at [642, 30] on icon at bounding box center [637, 30] width 21 height 18
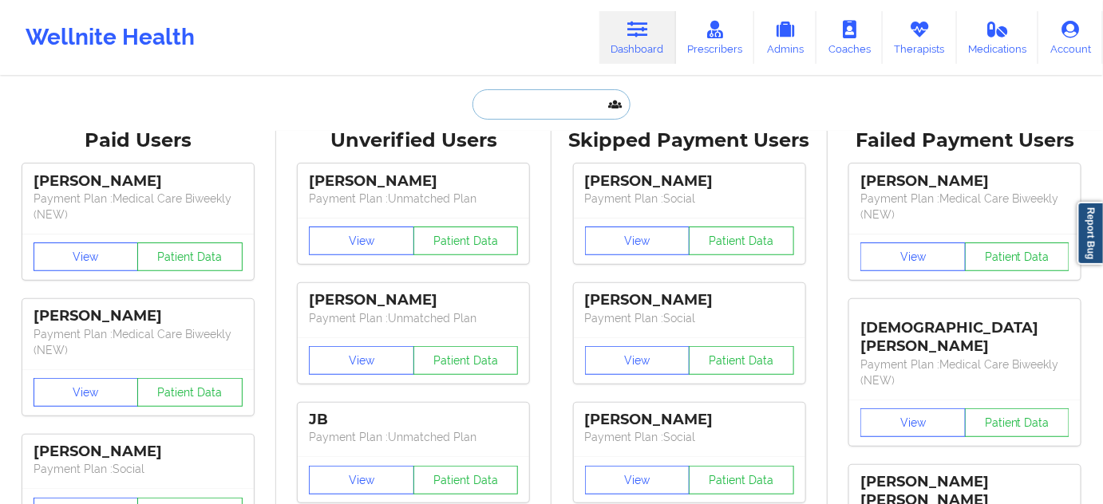
click at [570, 112] on input "text" at bounding box center [551, 104] width 158 height 30
paste input "[DOMAIN_NAME][EMAIL_ADDRESS][DOMAIN_NAME]"
type input "[DOMAIN_NAME][EMAIL_ADDRESS][DOMAIN_NAME]"
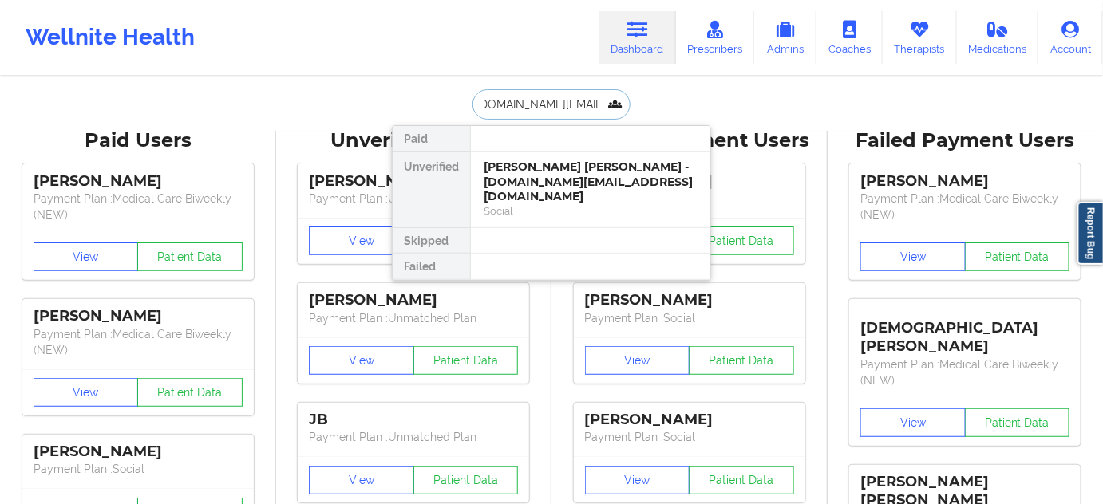
click at [530, 174] on div "[PERSON_NAME] [PERSON_NAME] - [DOMAIN_NAME][EMAIL_ADDRESS][DOMAIN_NAME]" at bounding box center [591, 182] width 214 height 45
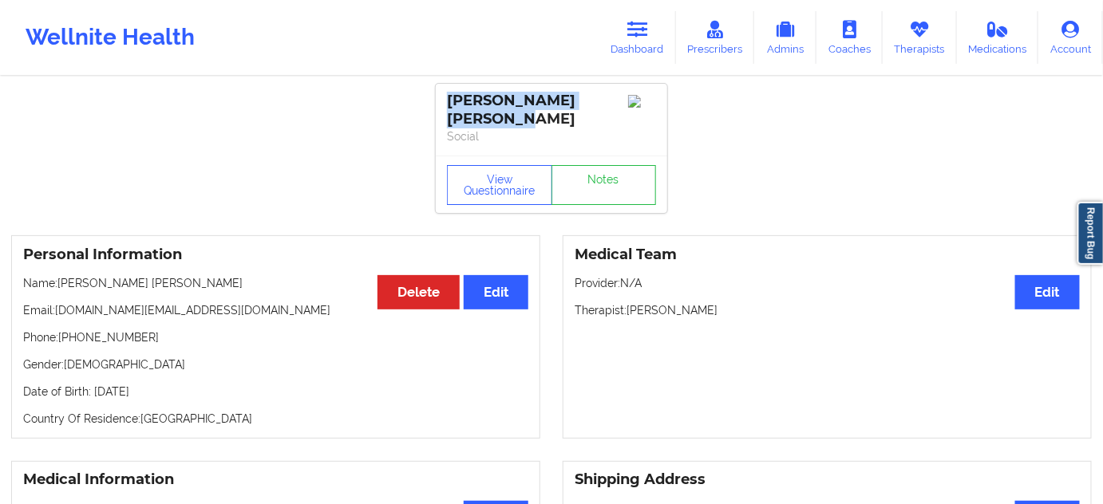
drag, startPoint x: 486, startPoint y: 123, endPoint x: 442, endPoint y: 99, distance: 50.0
click at [442, 99] on div "[PERSON_NAME] [PERSON_NAME] Social" at bounding box center [551, 120] width 231 height 72
click at [693, 314] on p "Therapist: [PERSON_NAME]" at bounding box center [827, 310] width 505 height 16
click at [696, 314] on p "Therapist: [PERSON_NAME]" at bounding box center [827, 310] width 505 height 16
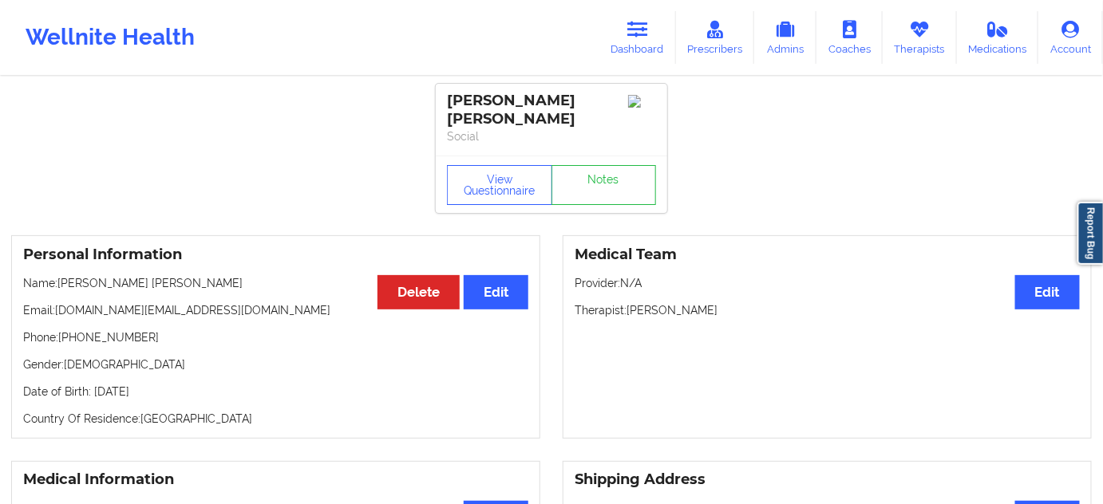
drag, startPoint x: 628, startPoint y: 309, endPoint x: 741, endPoint y: 304, distance: 112.6
click at [741, 304] on p "Therapist: [PERSON_NAME]" at bounding box center [827, 310] width 505 height 16
click at [625, 199] on link "Notes" at bounding box center [603, 185] width 105 height 40
